Goal: Task Accomplishment & Management: Manage account settings

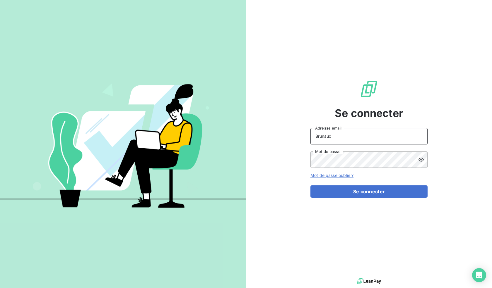
click at [395, 135] on input "Brunaux" at bounding box center [368, 136] width 117 height 16
click at [357, 126] on div "Se connecter Brunaux Adresse email Mot de passe Mot de passe oublié ? Se connec…" at bounding box center [368, 138] width 117 height 277
click at [359, 130] on input "Brunaux" at bounding box center [368, 136] width 117 height 16
type input "[EMAIL_ADDRESS][DOMAIN_NAME]"
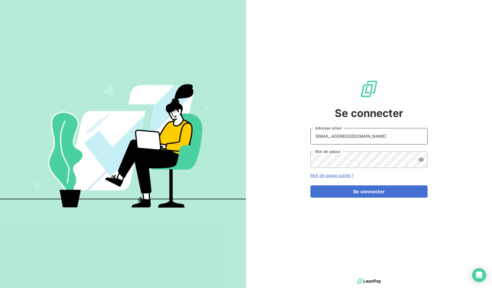
click at [310, 186] on button "Se connecter" at bounding box center [368, 192] width 117 height 12
click at [362, 188] on button "Se connecter" at bounding box center [368, 192] width 117 height 12
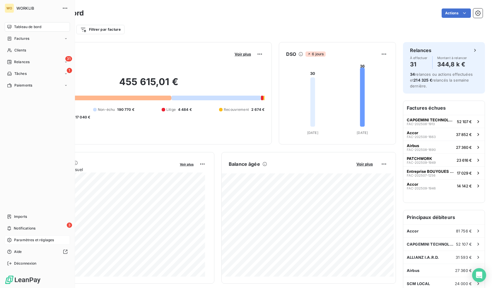
click at [15, 239] on span "Paramètres et réglages" at bounding box center [34, 240] width 40 height 5
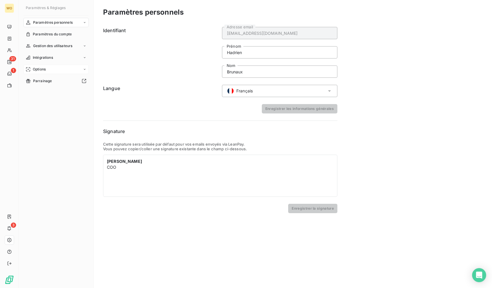
click at [35, 66] on div "Options" at bounding box center [55, 69] width 65 height 9
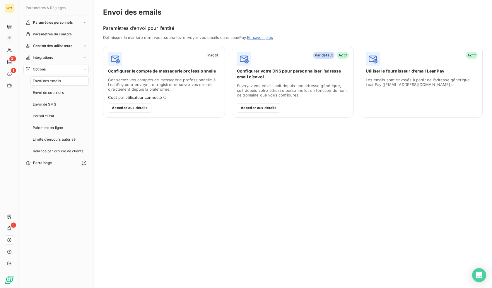
click at [46, 81] on span "Envoi des emails" at bounding box center [47, 80] width 28 height 5
click at [264, 107] on button "Accéder aux détails" at bounding box center [258, 107] width 43 height 9
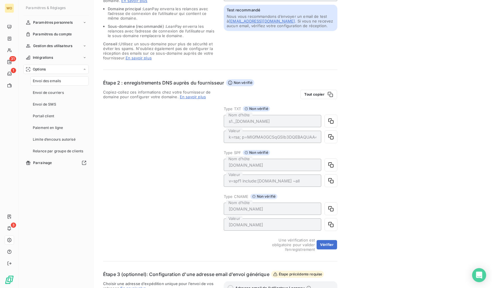
scroll to position [117, 0]
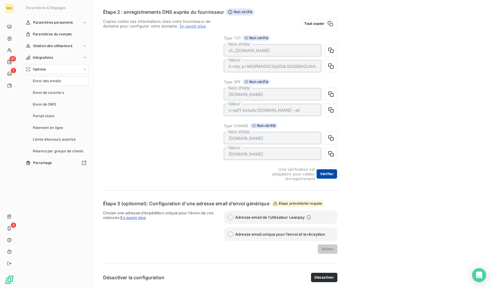
click at [322, 174] on button "Vérifier" at bounding box center [327, 174] width 20 height 9
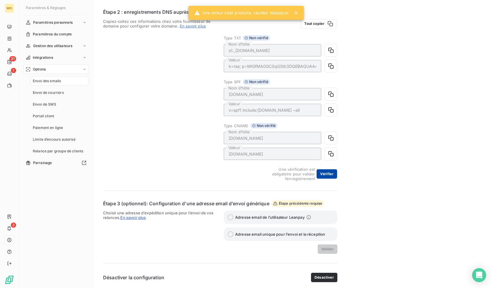
click at [319, 177] on button "Vérifier" at bounding box center [327, 174] width 20 height 9
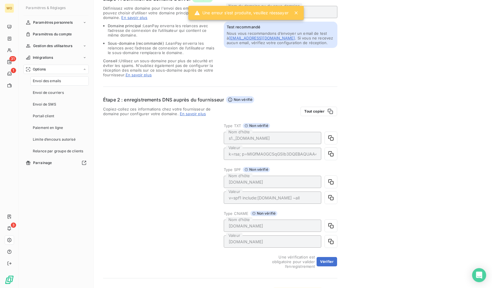
scroll to position [88, 0]
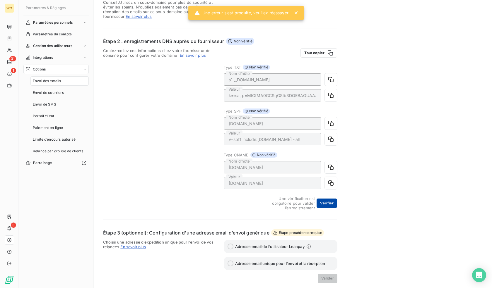
click at [325, 203] on button "Vérifier" at bounding box center [327, 203] width 20 height 9
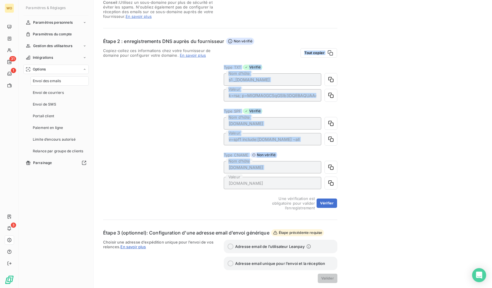
drag, startPoint x: 215, startPoint y: 58, endPoint x: 359, endPoint y: 170, distance: 181.8
click at [359, 169] on div "Envoi des emails Configurer votre DNS Étape 1 : définition du domaine d’envoi V…" at bounding box center [293, 115] width 398 height 407
click at [359, 174] on div "Envoi des emails Configurer votre DNS Étape 1 : définition du domaine d’envoi V…" at bounding box center [293, 115] width 398 height 407
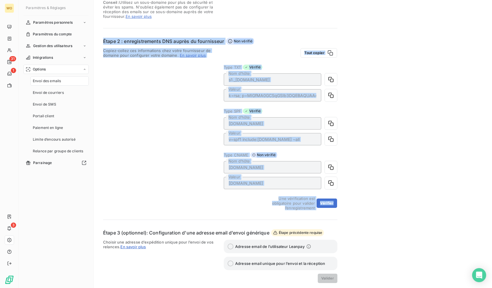
drag, startPoint x: 95, startPoint y: 39, endPoint x: 377, endPoint y: 198, distance: 323.5
click at [377, 198] on div "Envoi des emails Configurer votre DNS Étape 1 : définition du domaine d’envoi V…" at bounding box center [293, 115] width 398 height 407
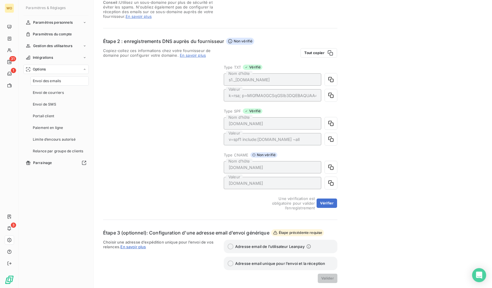
scroll to position [0, 0]
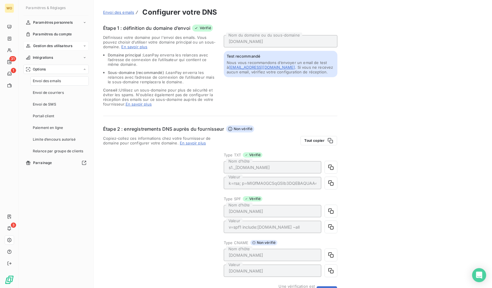
click at [34, 46] on span "Gestion des utilisateurs" at bounding box center [53, 45] width 40 height 5
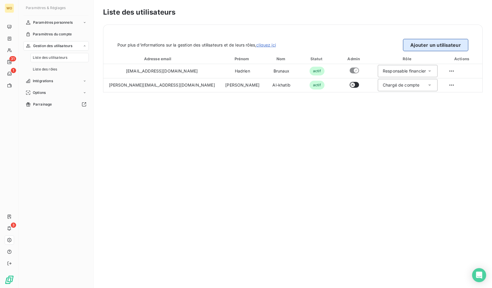
click at [407, 50] on button "Ajouter un utilisateur" at bounding box center [435, 45] width 65 height 12
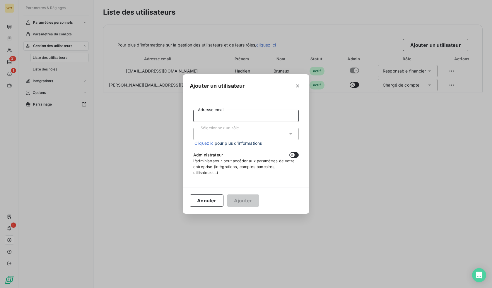
click at [263, 119] on input "Adresse email" at bounding box center [245, 116] width 105 height 12
type input "[PERSON_NAME][EMAIL_ADDRESS][DOMAIN_NAME]"
click at [259, 144] on span "Cliquez ici pour plus d’informations" at bounding box center [227, 143] width 67 height 6
click at [259, 137] on div "Sélectionnez un rôle" at bounding box center [245, 134] width 105 height 12
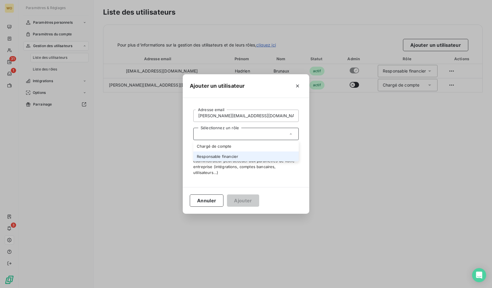
click at [259, 152] on li "Responsable financier" at bounding box center [245, 157] width 105 height 10
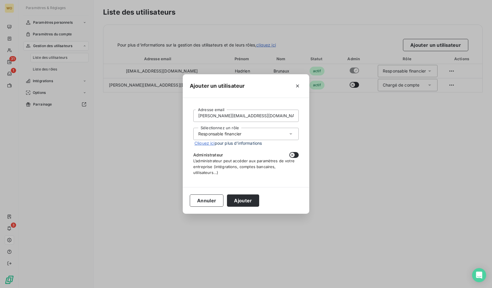
click at [288, 157] on div "Administrateur" at bounding box center [245, 155] width 105 height 6
click at [291, 158] on button "button" at bounding box center [293, 155] width 9 height 6
checkbox input "true"
click at [253, 193] on div "Annuler Ajouter" at bounding box center [246, 200] width 127 height 27
click at [252, 197] on button "Ajouter" at bounding box center [243, 201] width 32 height 12
